Goal: Task Accomplishment & Management: Use online tool/utility

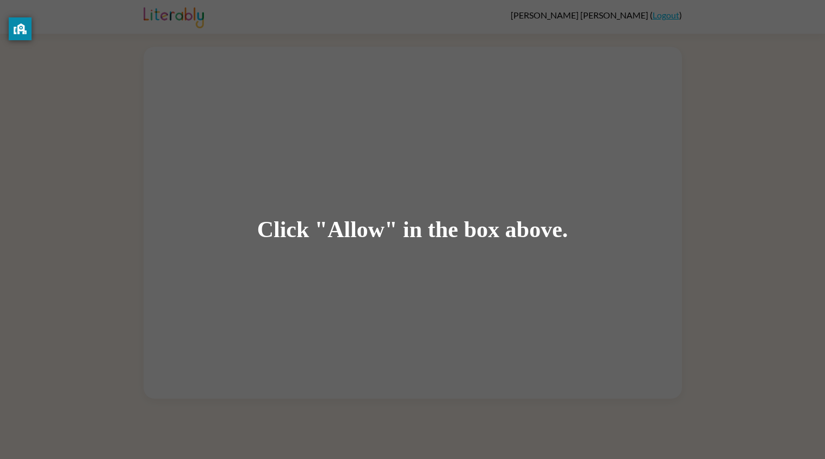
click at [661, 133] on div "Click "Allow" in the box above." at bounding box center [412, 229] width 825 height 459
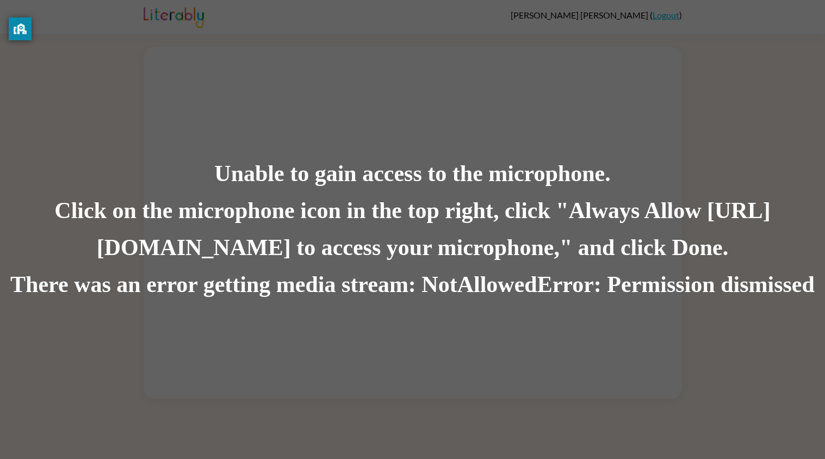
click at [277, 137] on div "Unable to gain access to the microphone. Click on the microphone icon in the to…" at bounding box center [412, 229] width 825 height 459
click at [369, 424] on div "Unable to gain access to the microphone. Click on the microphone icon in the to…" at bounding box center [412, 229] width 825 height 459
click at [703, 245] on div "Click on the microphone icon in the top right, click "Always Allow [URL][DOMAIN…" at bounding box center [412, 230] width 825 height 74
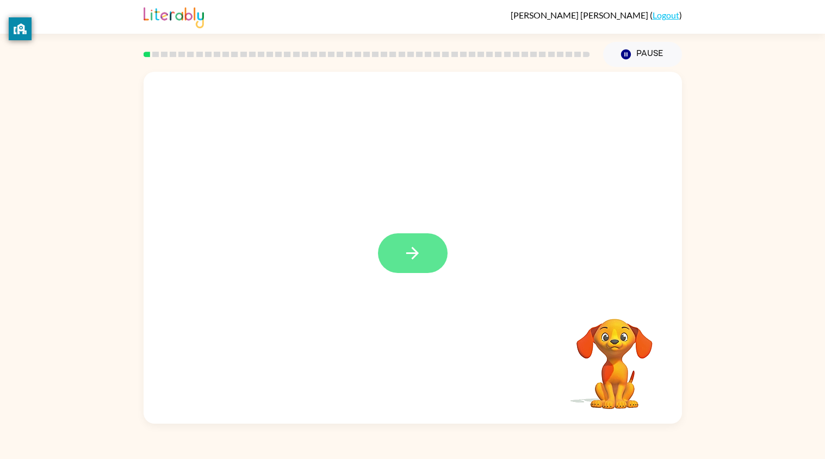
click at [400, 256] on button "button" at bounding box center [413, 253] width 70 height 40
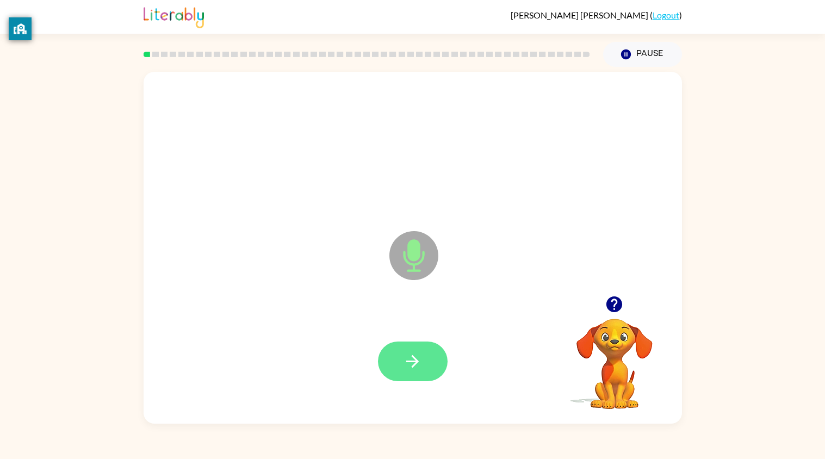
click at [409, 350] on button "button" at bounding box center [413, 362] width 70 height 40
click at [413, 364] on icon "button" at bounding box center [412, 361] width 19 height 19
click at [411, 361] on icon "button" at bounding box center [412, 361] width 19 height 19
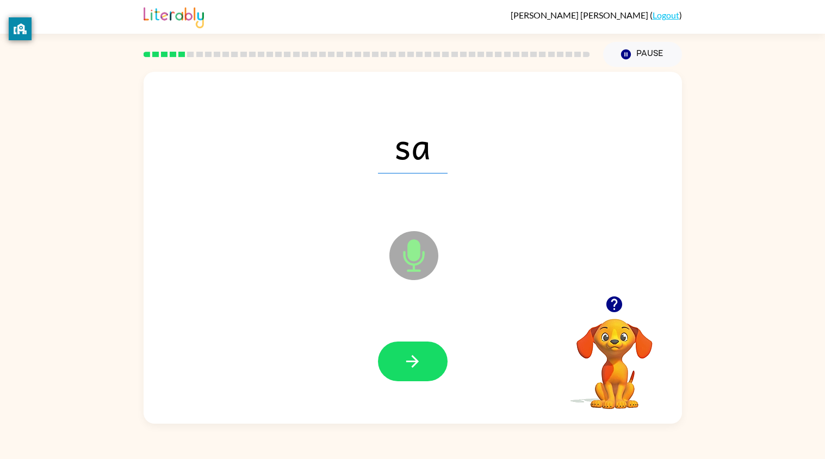
click at [411, 361] on icon "button" at bounding box center [412, 361] width 19 height 19
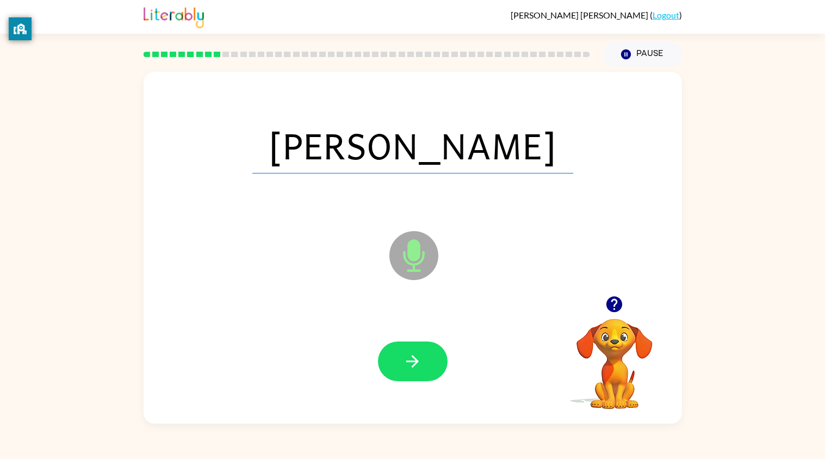
click at [411, 361] on icon "button" at bounding box center [412, 361] width 19 height 19
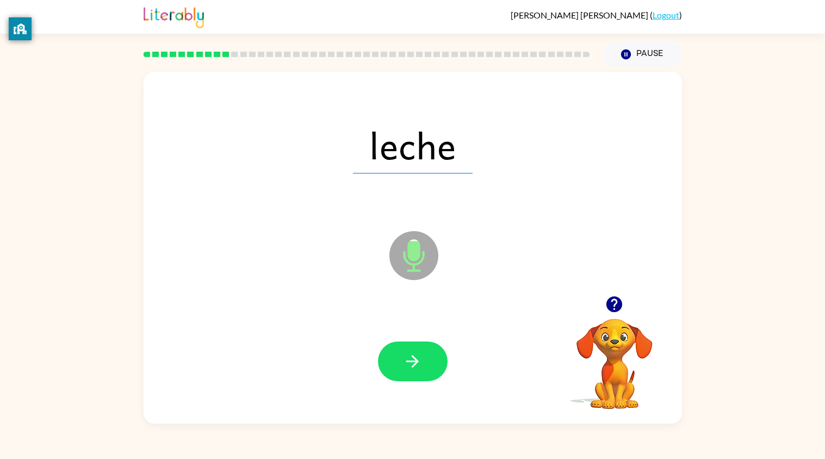
click at [411, 361] on icon "button" at bounding box center [412, 361] width 19 height 19
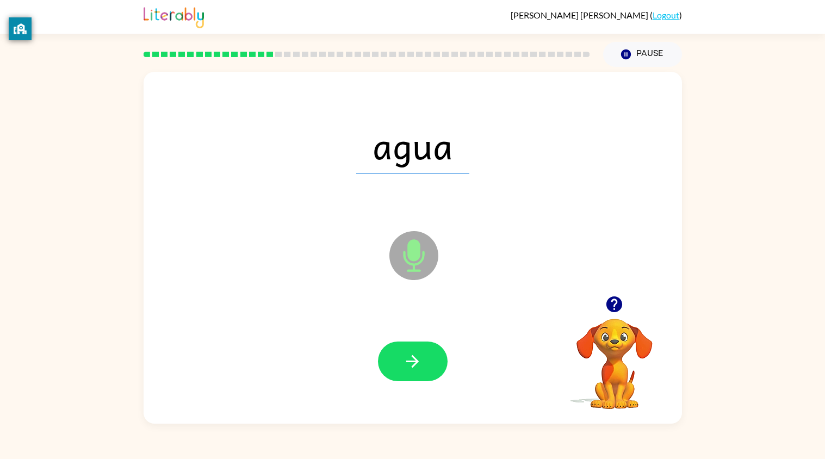
click at [411, 361] on icon "button" at bounding box center [412, 361] width 19 height 19
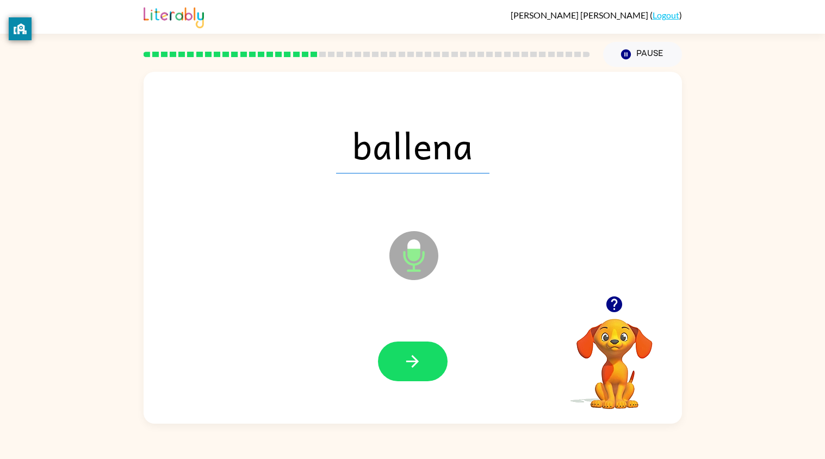
click at [411, 361] on icon "button" at bounding box center [412, 361] width 19 height 19
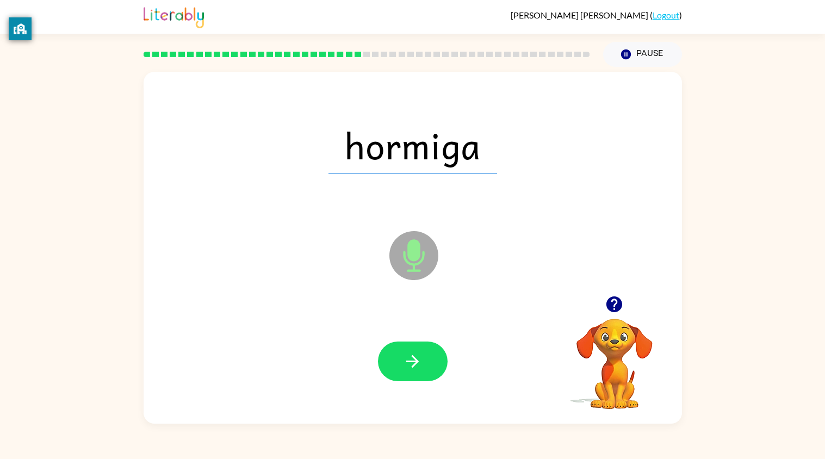
click at [411, 361] on icon "button" at bounding box center [412, 361] width 19 height 19
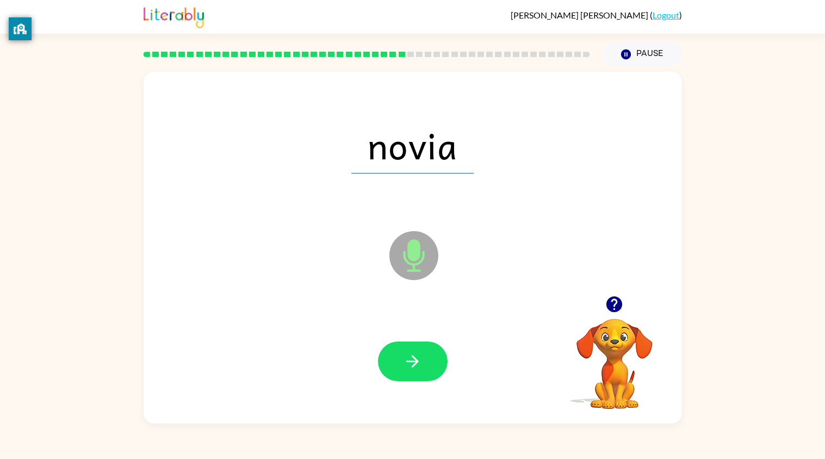
click at [411, 361] on icon "button" at bounding box center [412, 361] width 19 height 19
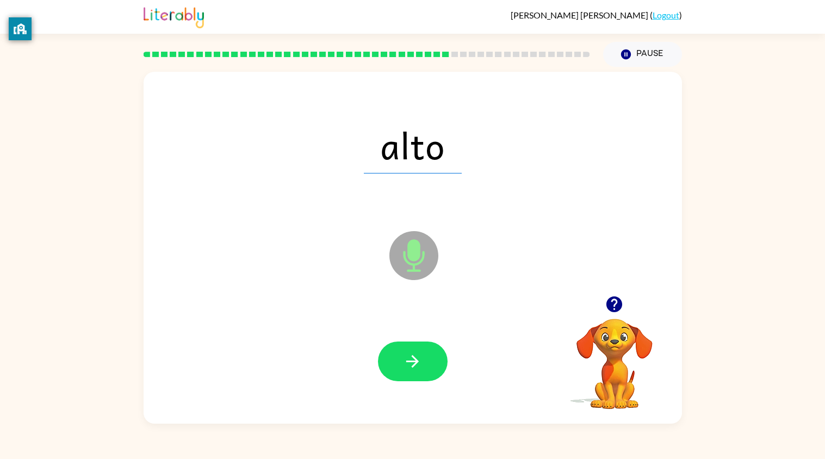
click at [411, 361] on icon "button" at bounding box center [412, 361] width 19 height 19
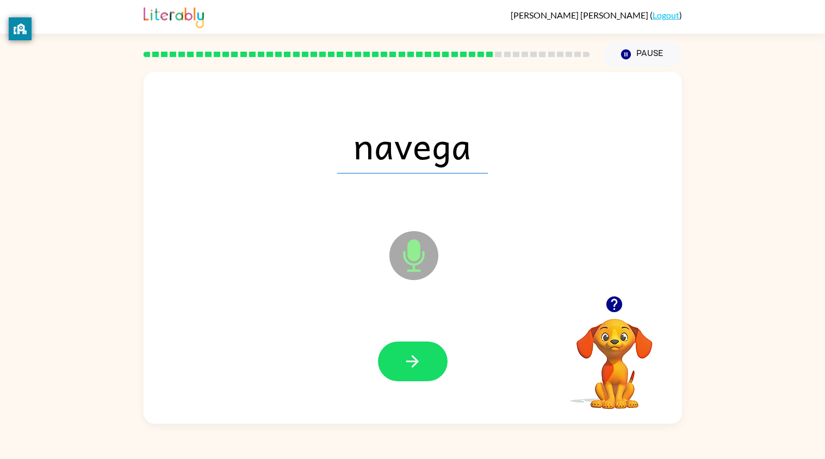
click at [411, 361] on icon "button" at bounding box center [412, 361] width 19 height 19
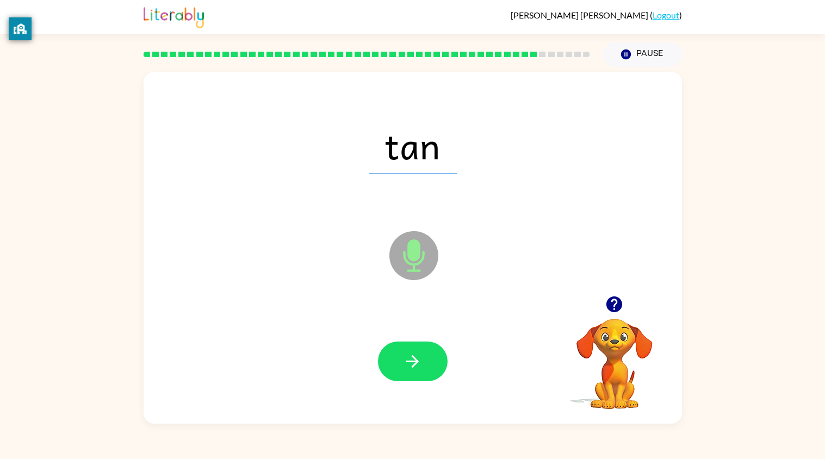
click at [411, 361] on icon "button" at bounding box center [412, 361] width 19 height 19
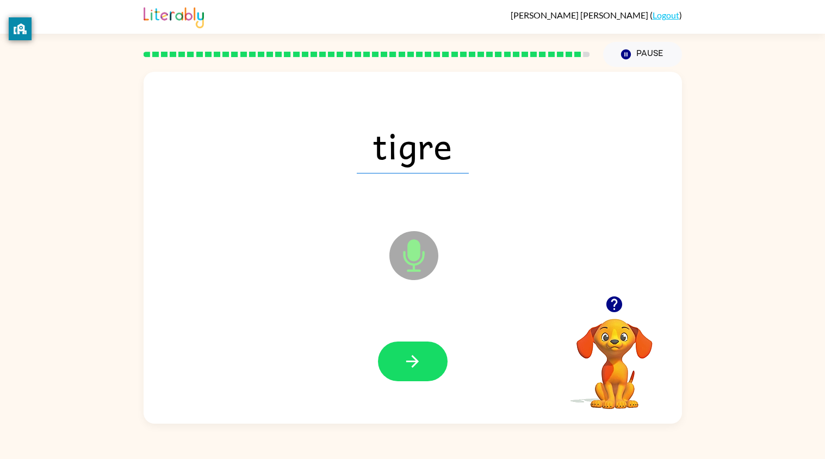
click at [411, 361] on icon "button" at bounding box center [412, 361] width 19 height 19
